Goal: Transaction & Acquisition: Purchase product/service

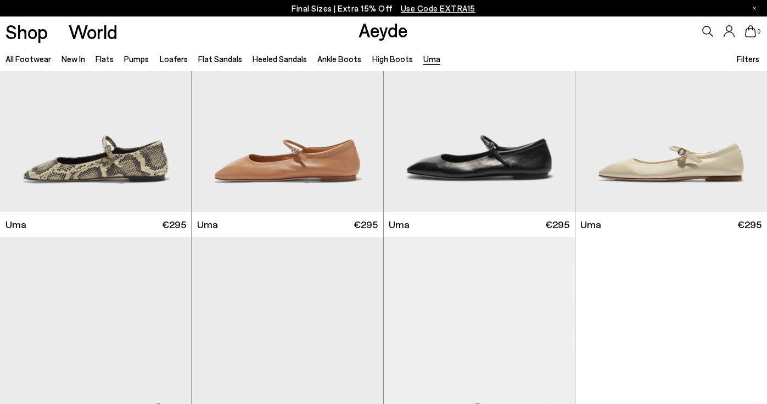
scroll to position [97, 0]
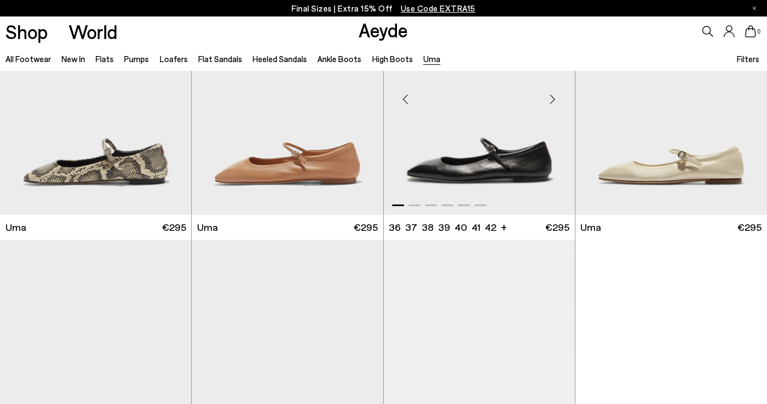
click at [496, 130] on img "1 / 6" at bounding box center [479, 94] width 191 height 241
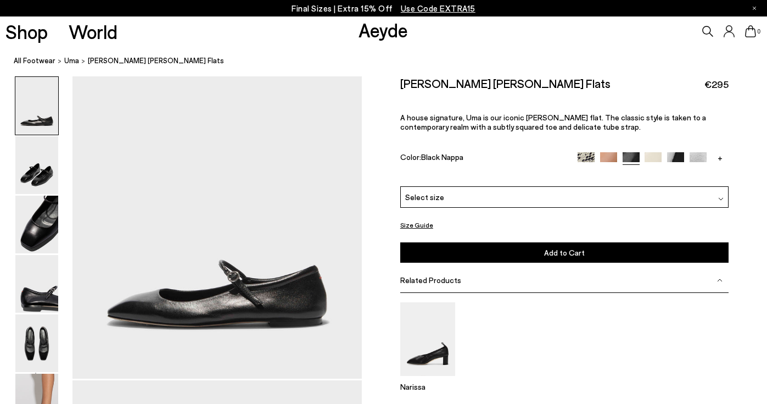
scroll to position [111, 0]
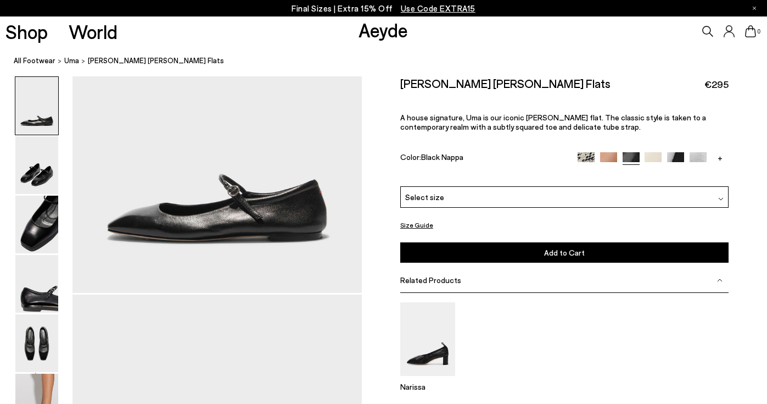
click at [420, 218] on button "Size Guide" at bounding box center [416, 225] width 33 height 14
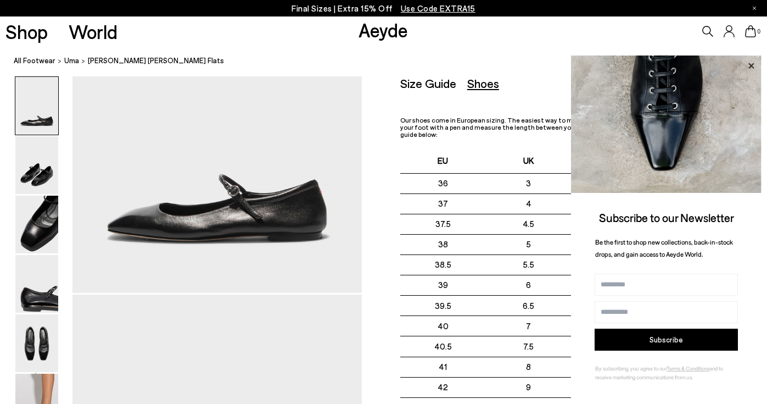
click at [749, 65] on icon at bounding box center [751, 66] width 14 height 14
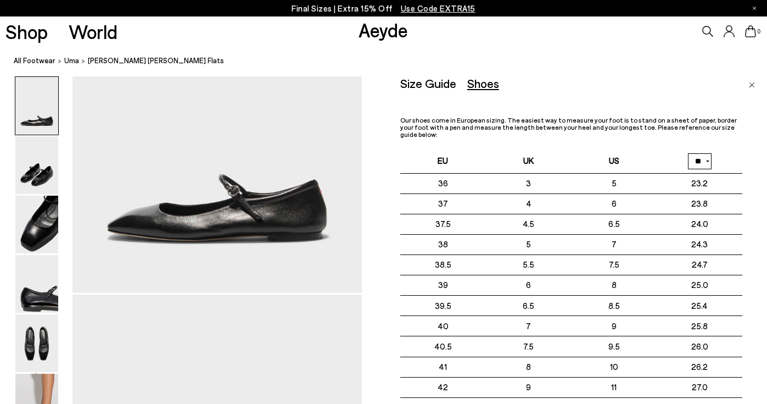
click at [750, 83] on img "Close" at bounding box center [752, 84] width 6 height 5
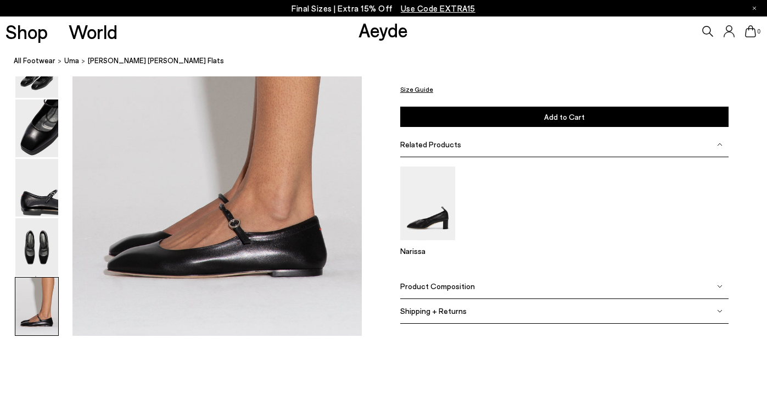
scroll to position [1935, 0]
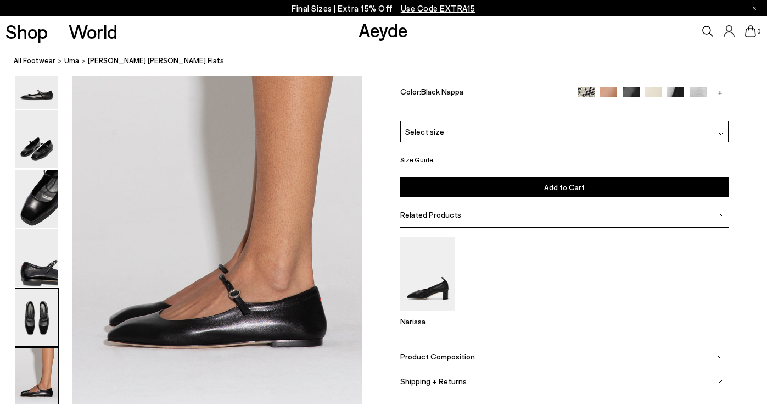
click at [40, 331] on img at bounding box center [36, 317] width 43 height 58
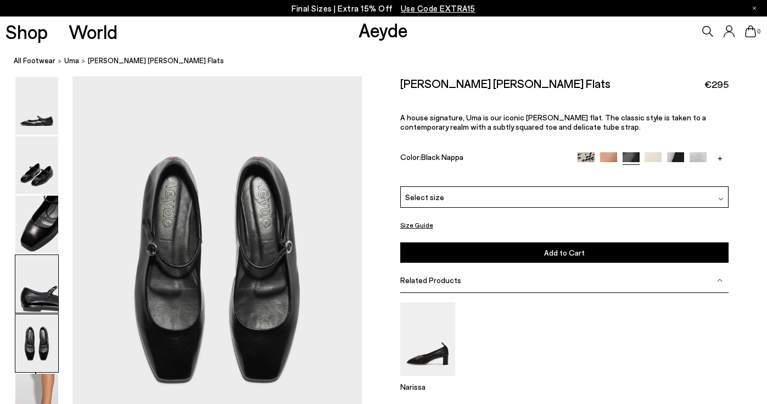
click at [41, 295] on img at bounding box center [36, 284] width 43 height 58
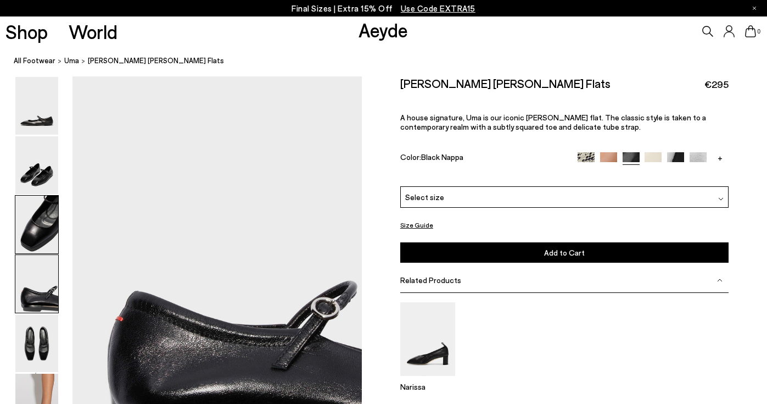
click at [41, 249] on img at bounding box center [36, 225] width 43 height 58
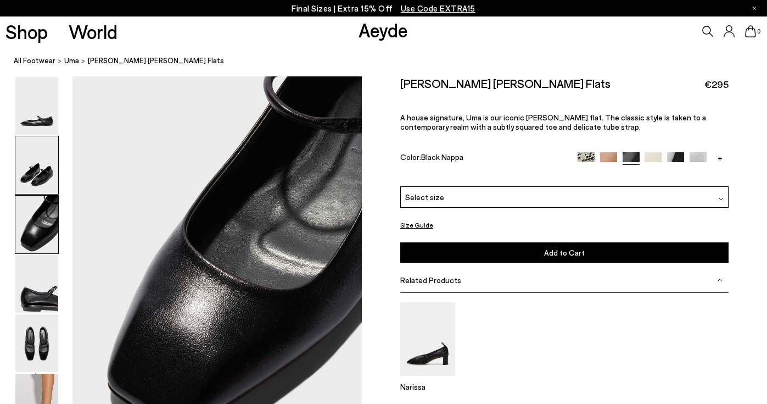
click at [35, 185] on img at bounding box center [36, 165] width 43 height 58
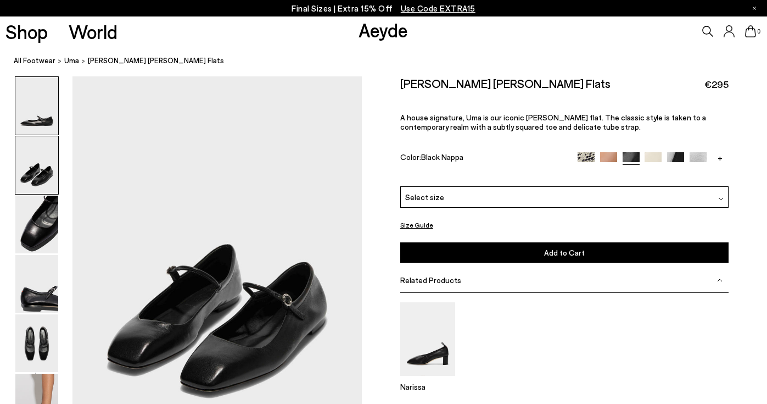
scroll to position [330, 0]
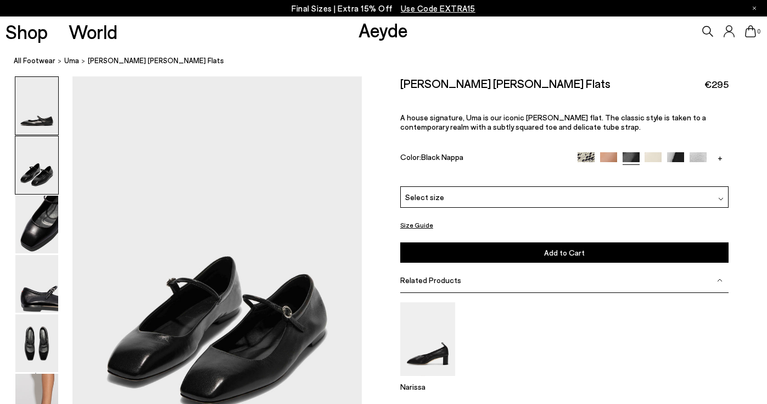
click at [35, 125] on img at bounding box center [36, 106] width 43 height 58
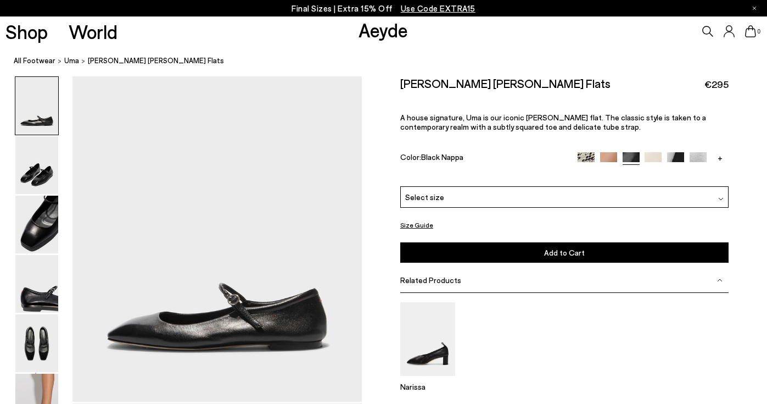
scroll to position [0, 0]
